Goal: Task Accomplishment & Management: Complete application form

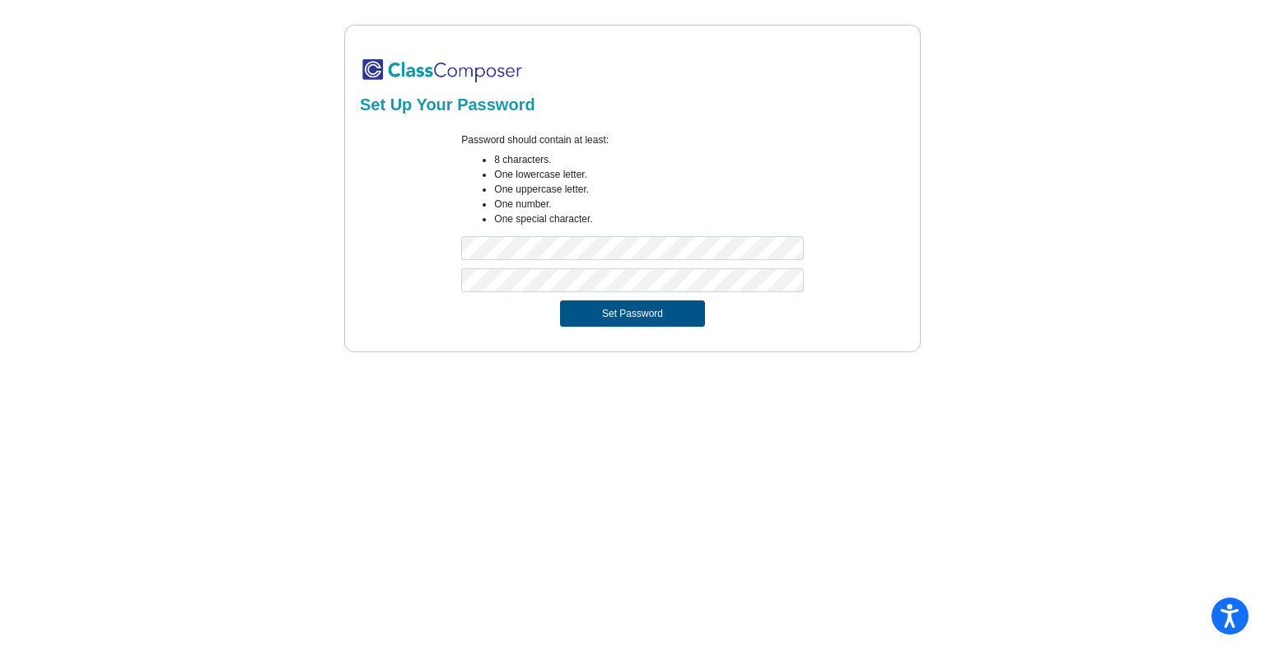
click at [613, 314] on button "Set Password" at bounding box center [632, 314] width 145 height 26
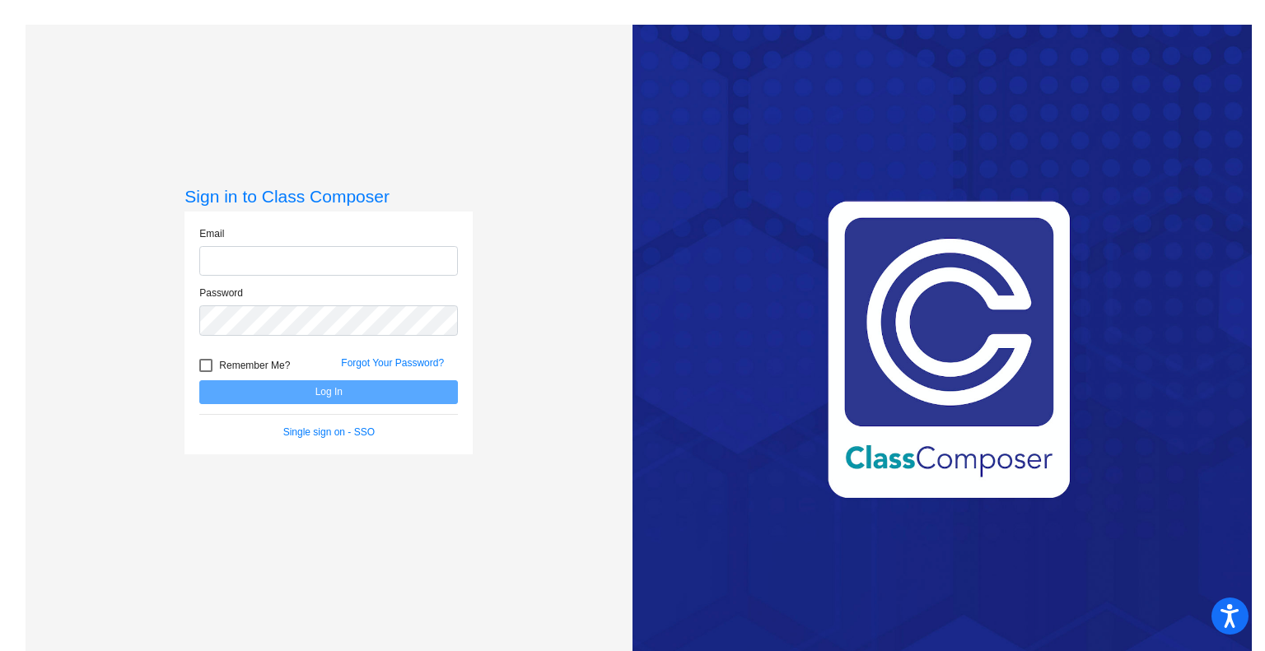
click at [257, 264] on input "email" at bounding box center [328, 261] width 259 height 30
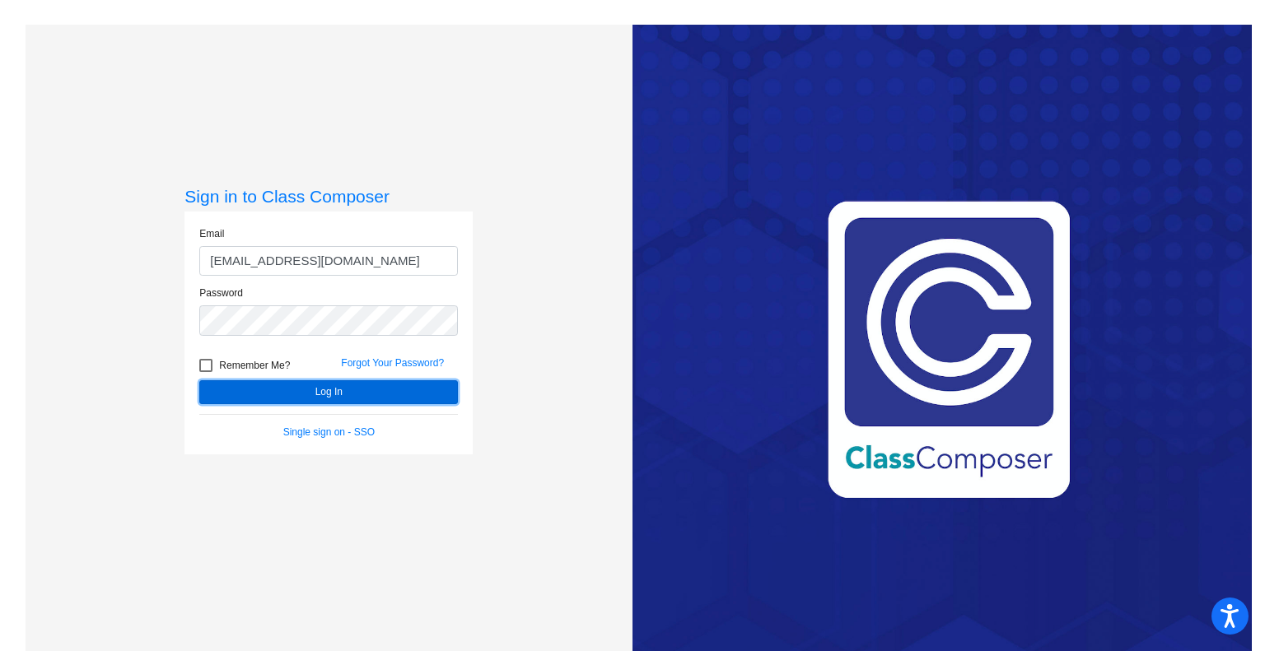
click at [311, 387] on button "Log In" at bounding box center [328, 393] width 259 height 24
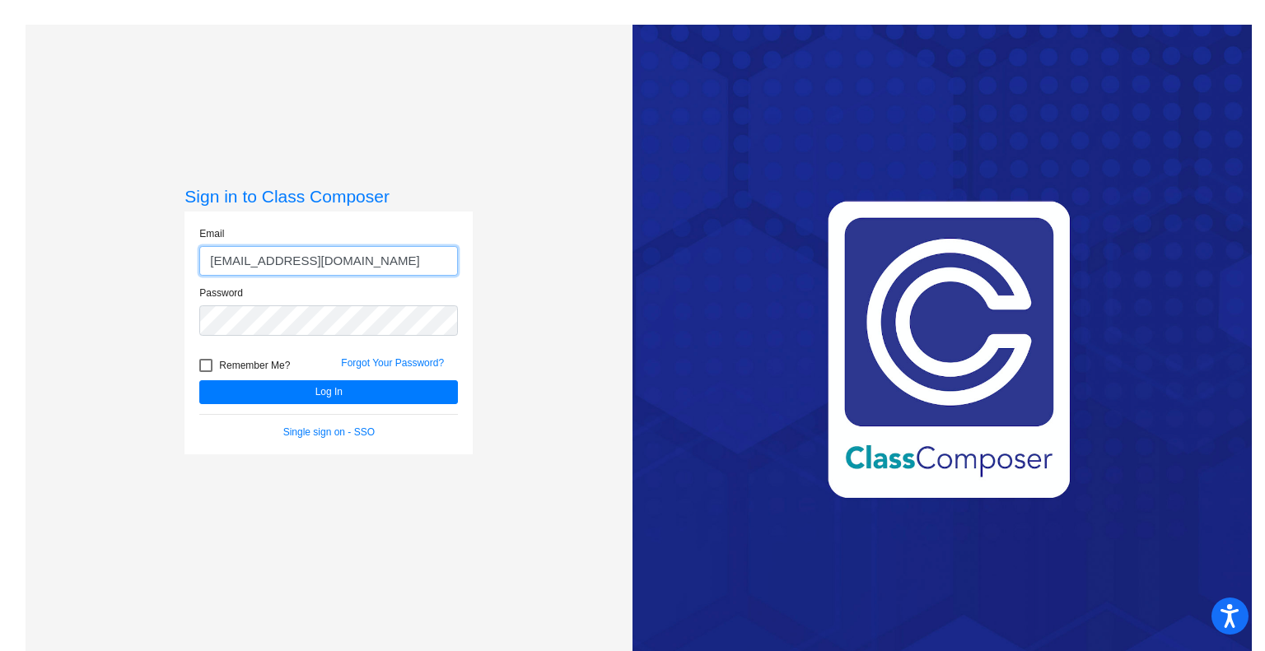
click at [381, 254] on input "[EMAIL_ADDRESS][DOMAIN_NAME]" at bounding box center [328, 261] width 259 height 30
type input "[EMAIL_ADDRESS][DOMAIN_NAME]"
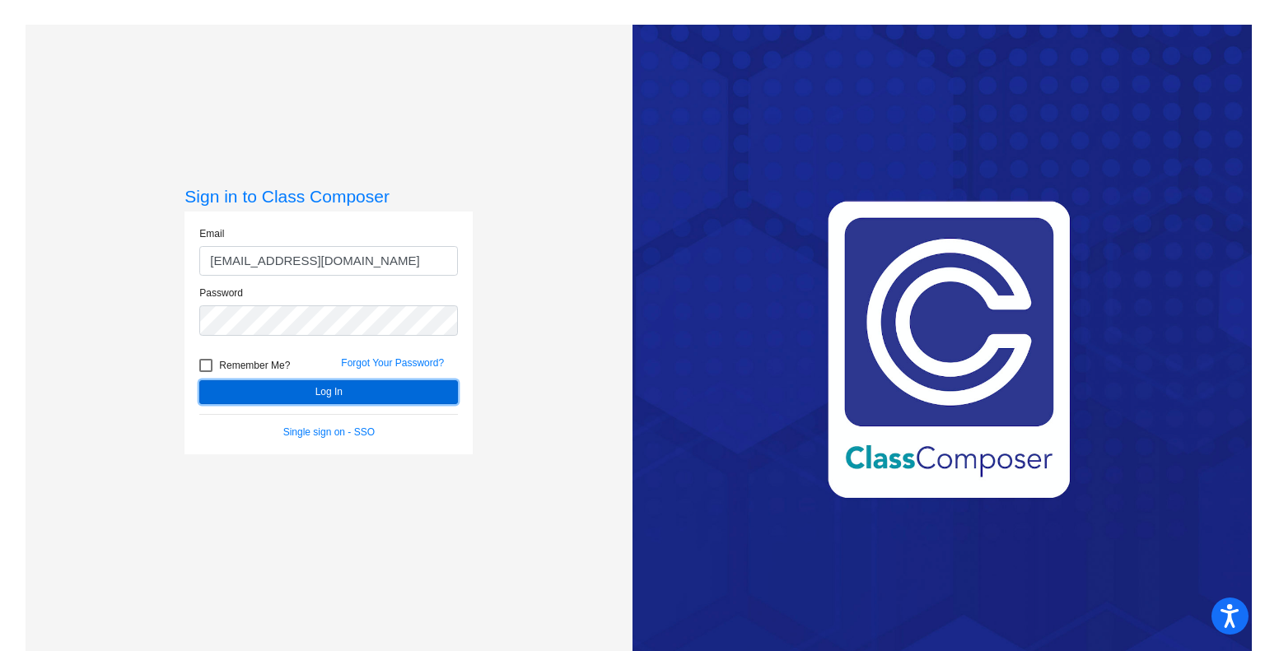
click at [348, 385] on button "Log In" at bounding box center [328, 393] width 259 height 24
click at [298, 385] on button "Log In" at bounding box center [328, 393] width 259 height 24
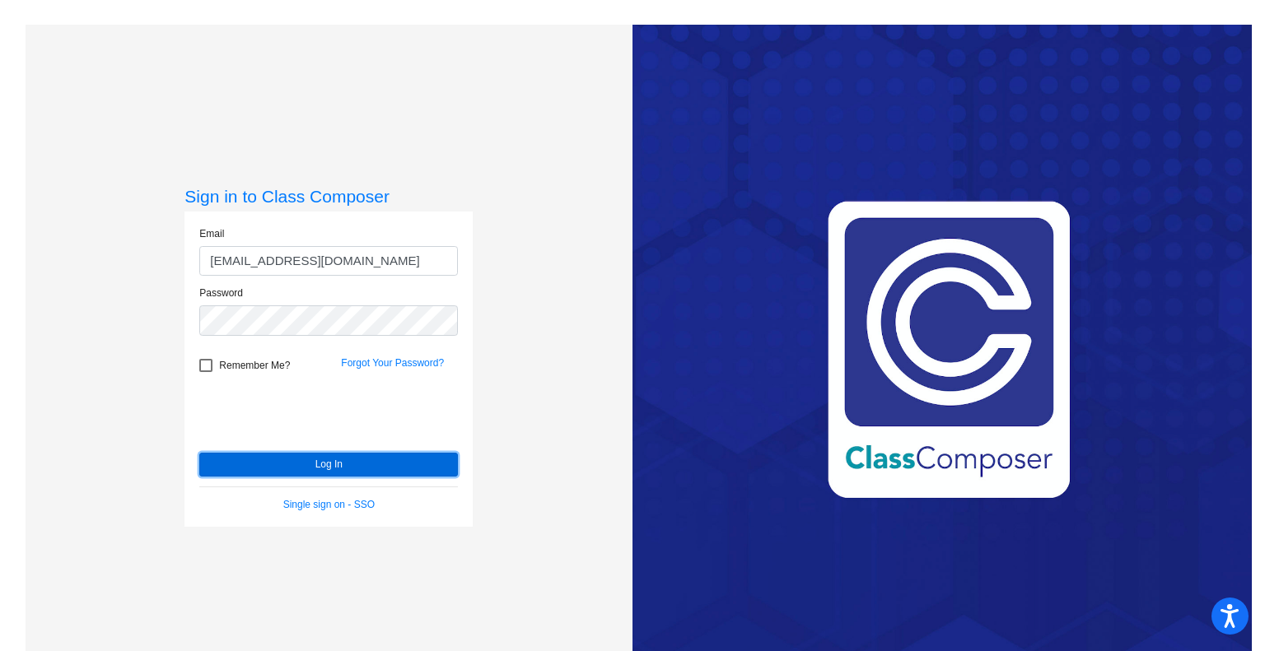
click at [236, 457] on button "Log In" at bounding box center [328, 465] width 259 height 24
